Goal: Task Accomplishment & Management: Manage account settings

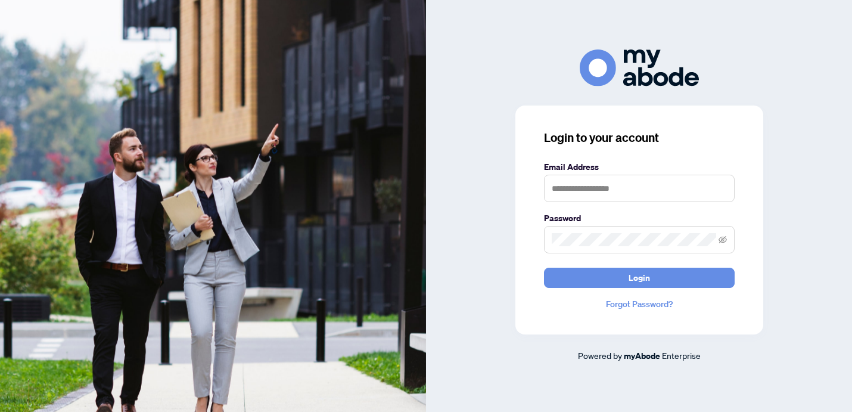
click at [545, 233] on span at bounding box center [639, 239] width 191 height 27
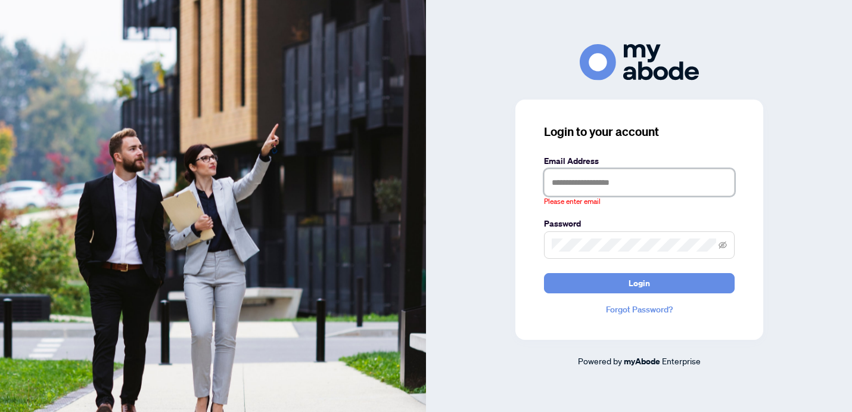
click at [564, 189] on input "text" at bounding box center [639, 182] width 191 height 27
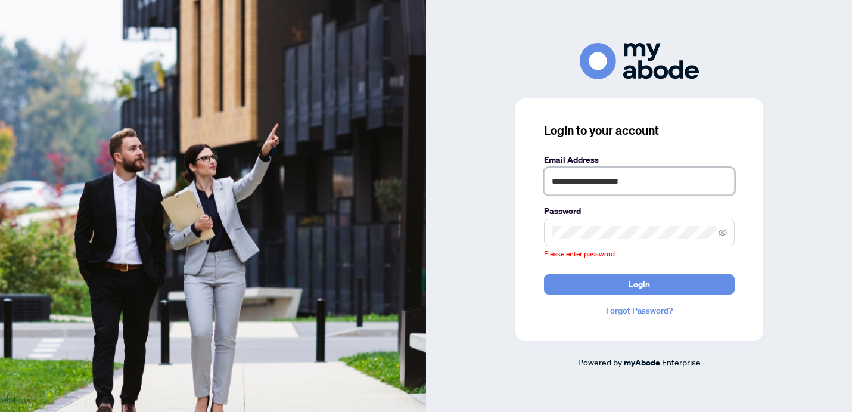
type input "**********"
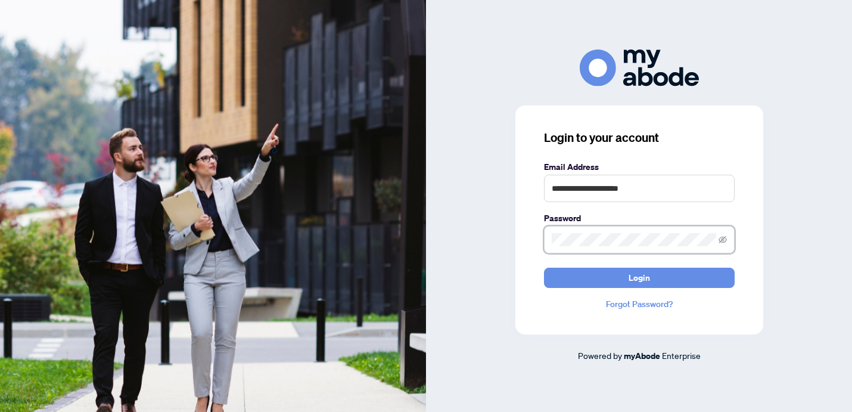
click at [544, 268] on button "Login" at bounding box center [639, 278] width 191 height 20
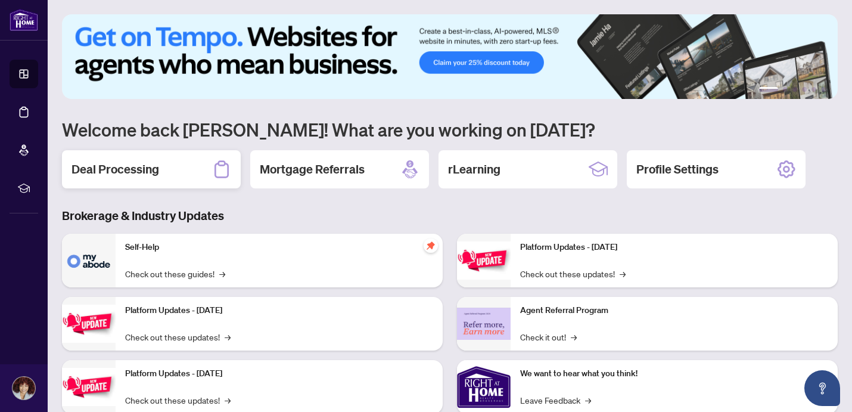
click at [108, 176] on h2 "Deal Processing" at bounding box center [116, 169] width 88 height 17
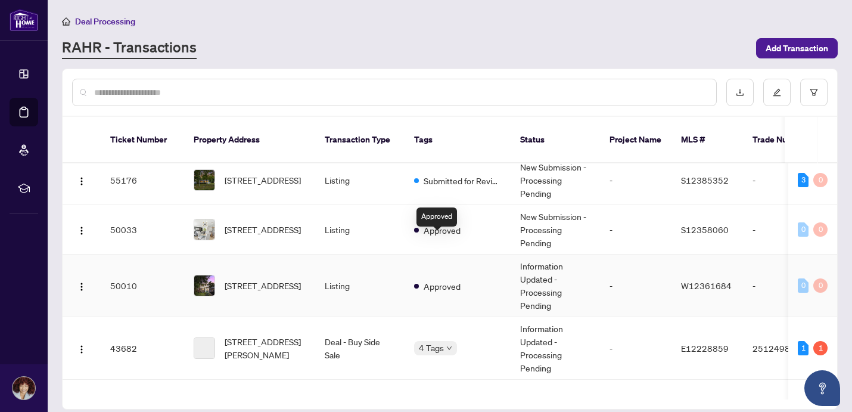
scroll to position [108, 0]
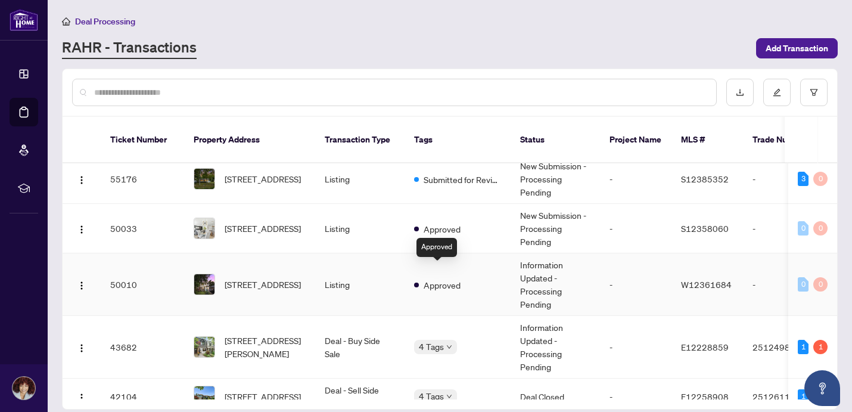
click at [451, 278] on span "Approved" at bounding box center [442, 284] width 37 height 13
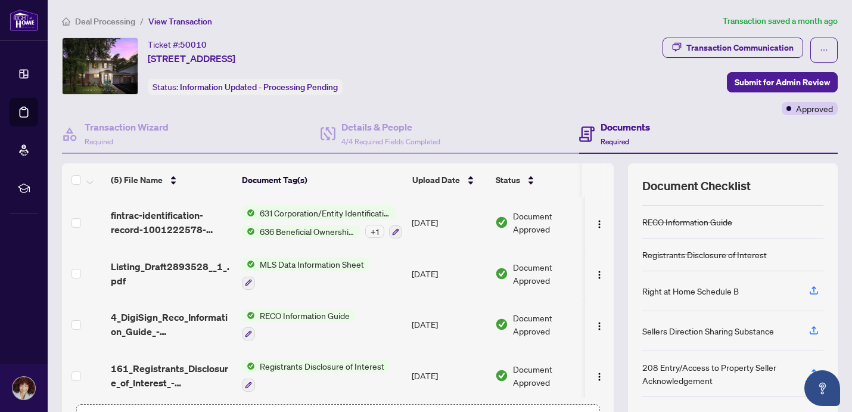
scroll to position [86, 0]
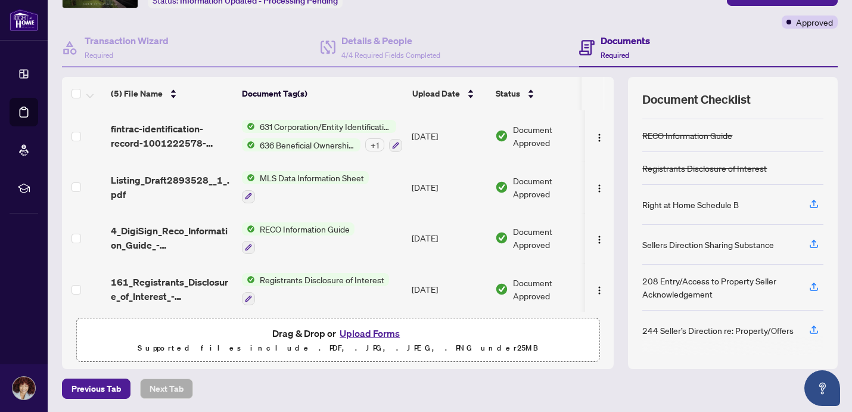
click at [369, 333] on button "Upload Forms" at bounding box center [369, 332] width 67 height 15
click at [371, 334] on button "Upload Forms" at bounding box center [369, 332] width 67 height 15
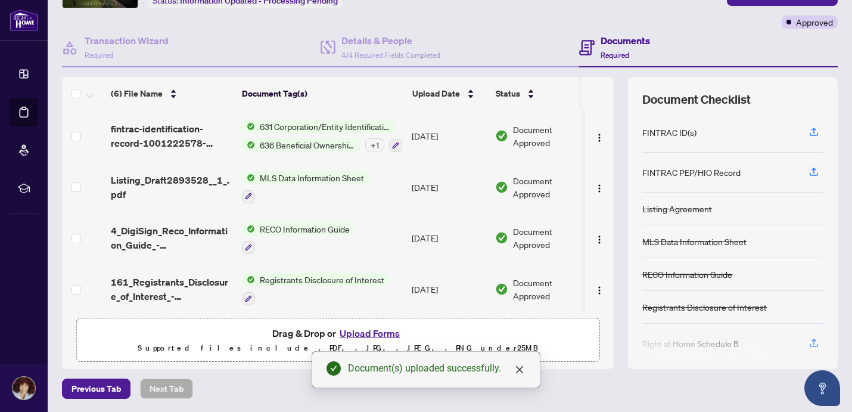
scroll to position [0, 0]
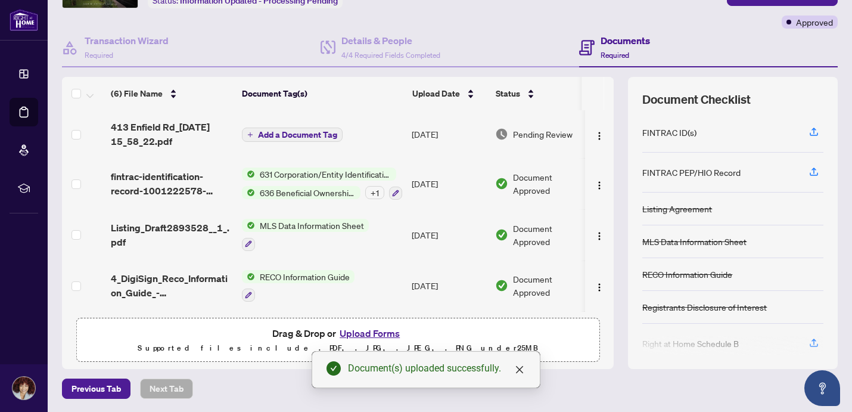
click at [312, 135] on span "Add a Document Tag" at bounding box center [297, 135] width 79 height 8
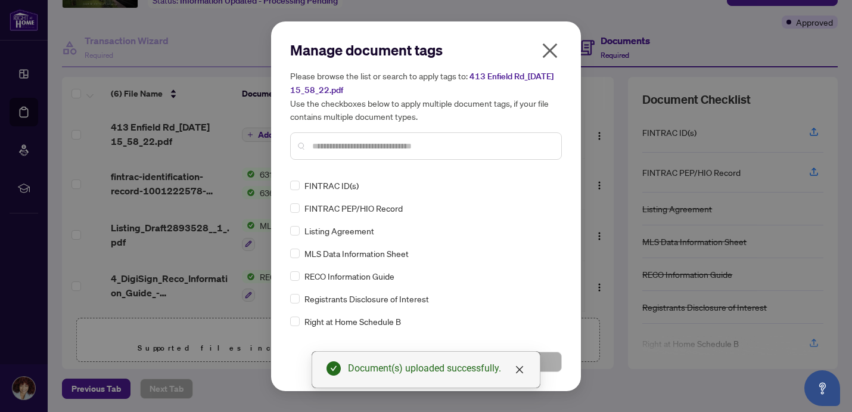
click at [339, 151] on input "text" at bounding box center [432, 145] width 240 height 13
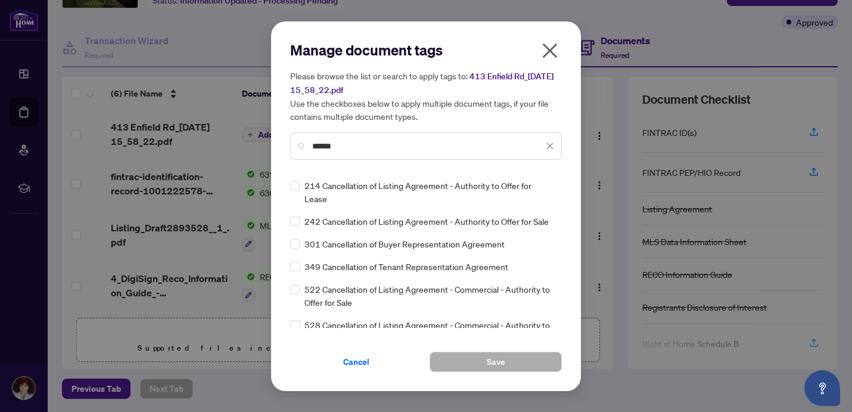
type input "******"
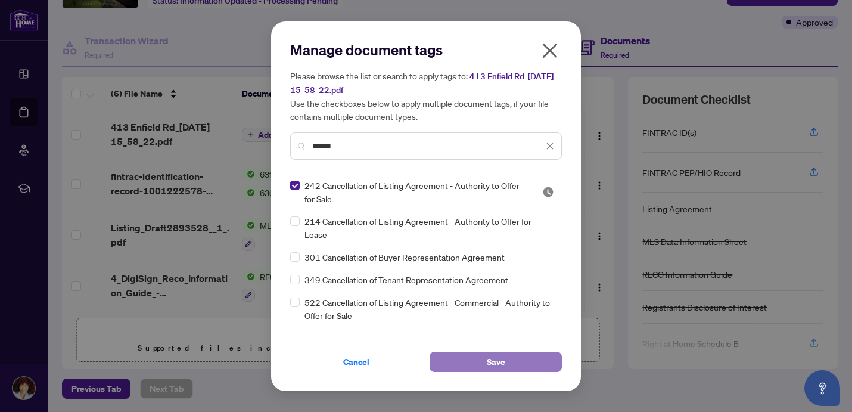
click at [510, 361] on button "Save" at bounding box center [496, 362] width 132 height 20
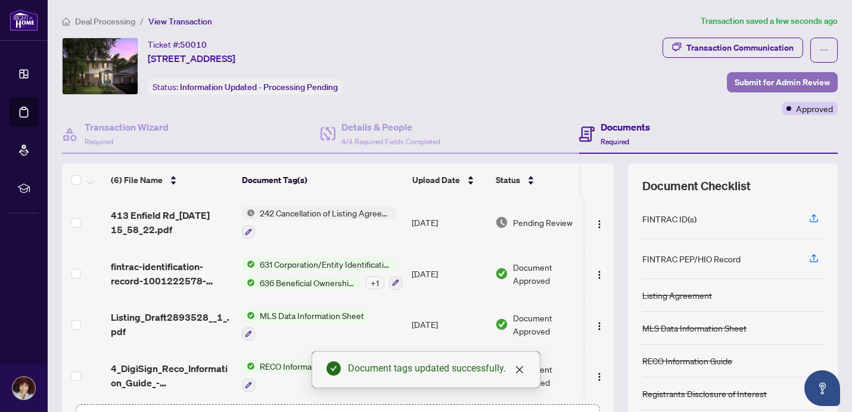
click at [783, 83] on span "Submit for Admin Review" at bounding box center [782, 82] width 95 height 19
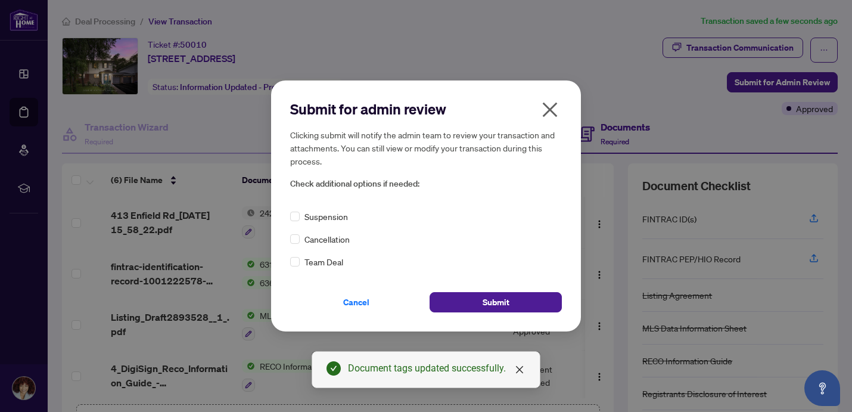
click at [322, 241] on span "Cancellation" at bounding box center [327, 238] width 45 height 13
click at [483, 305] on span "Submit" at bounding box center [496, 302] width 27 height 19
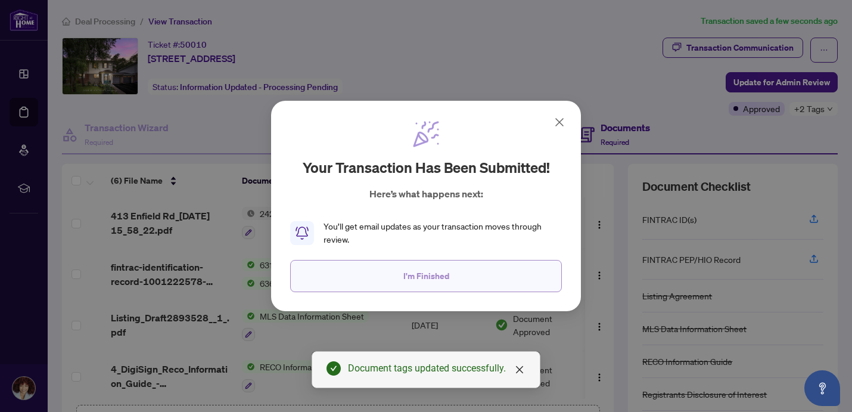
click at [433, 278] on span "I'm Finished" at bounding box center [427, 275] width 46 height 19
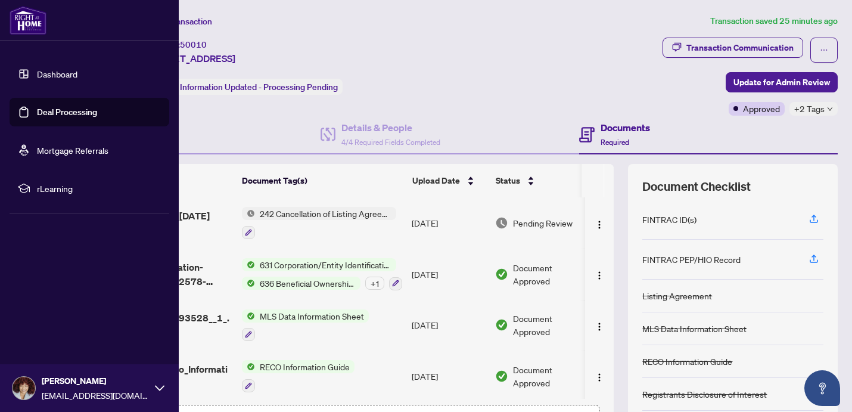
click at [37, 69] on link "Dashboard" at bounding box center [57, 74] width 41 height 11
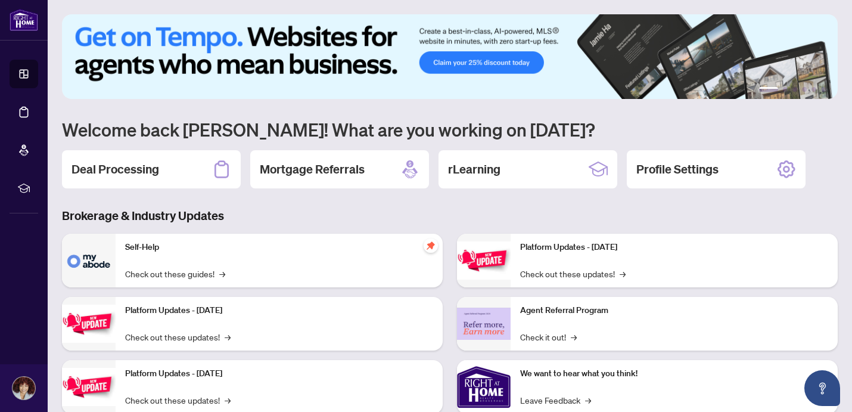
click at [173, 147] on div "1 2 3 4 5 6 Welcome back Nathalie! What are you working on today? Deal Processi…" at bounding box center [450, 254] width 776 height 480
click at [174, 170] on div "Deal Processing" at bounding box center [151, 169] width 179 height 38
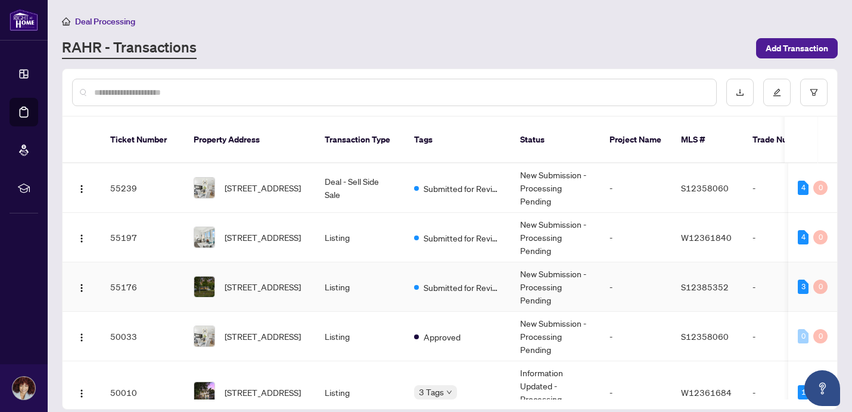
drag, startPoint x: 615, startPoint y: 285, endPoint x: 619, endPoint y: 278, distance: 8.3
click at [619, 278] on td "-" at bounding box center [636, 286] width 72 height 49
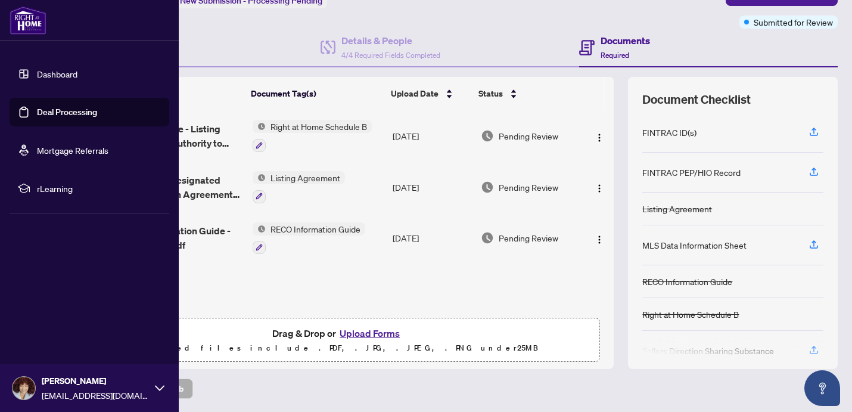
click at [37, 75] on link "Dashboard" at bounding box center [57, 74] width 41 height 11
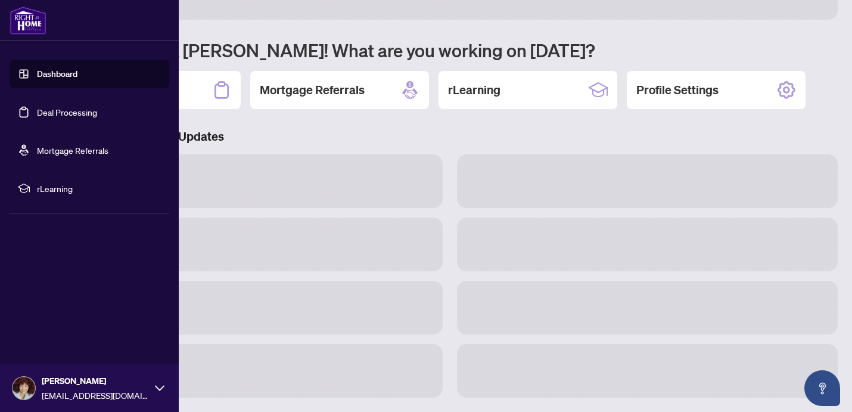
scroll to position [86, 0]
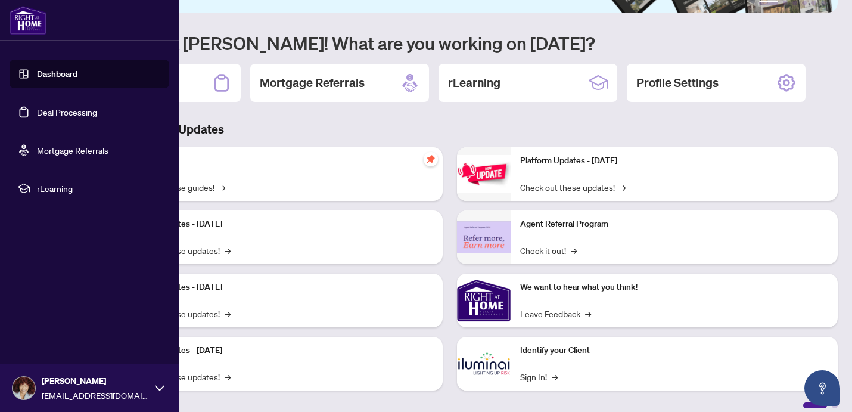
click at [37, 77] on link "Dashboard" at bounding box center [57, 74] width 41 height 11
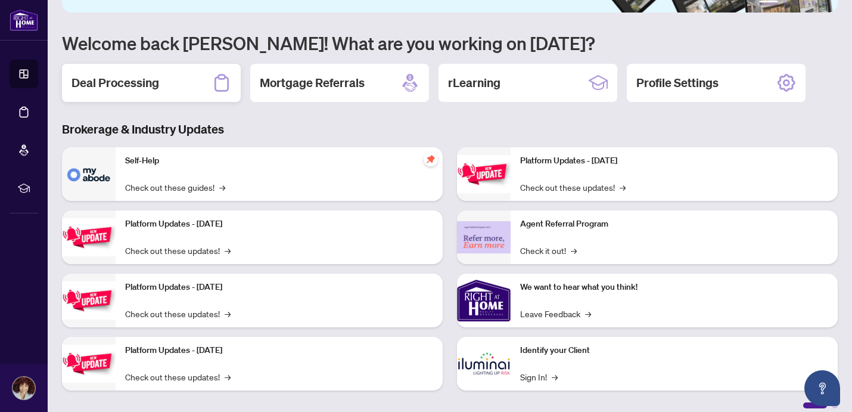
click at [144, 85] on h2 "Deal Processing" at bounding box center [116, 83] width 88 height 17
